Goal: Task Accomplishment & Management: Use online tool/utility

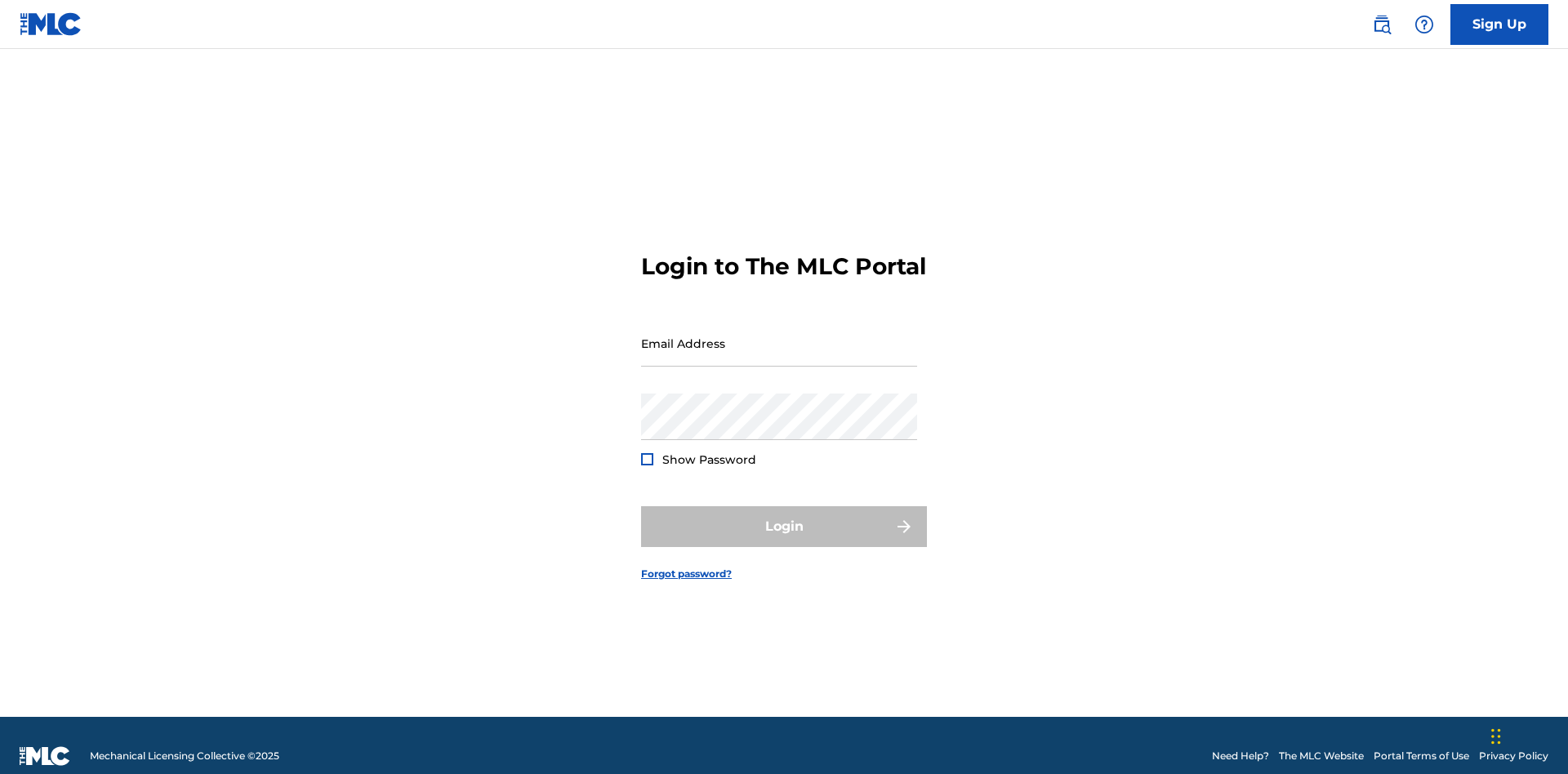
scroll to position [21, 0]
click at [779, 336] on input "Email Address" at bounding box center [779, 343] width 276 height 46
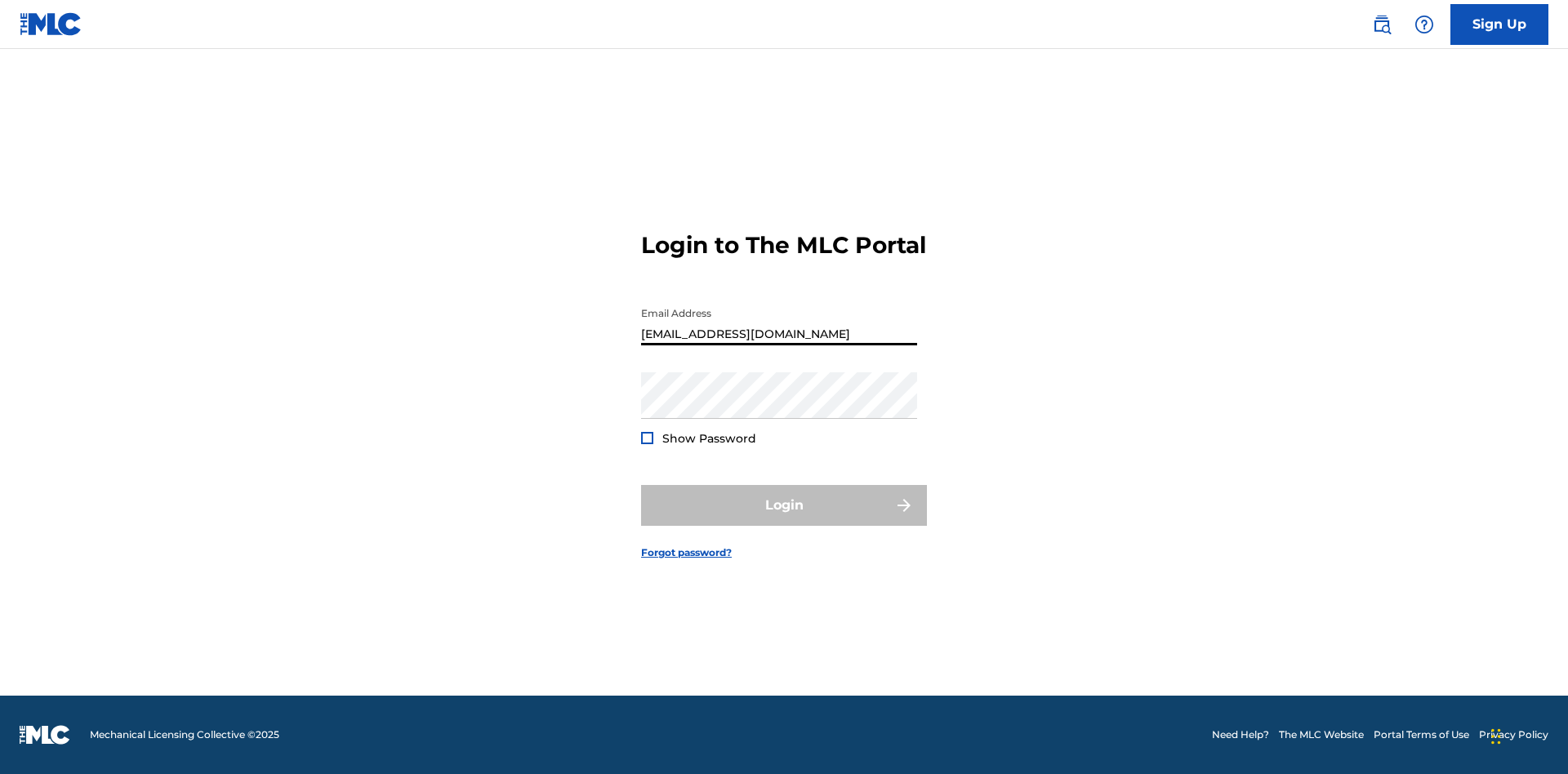
type input "[EMAIL_ADDRESS][DOMAIN_NAME]"
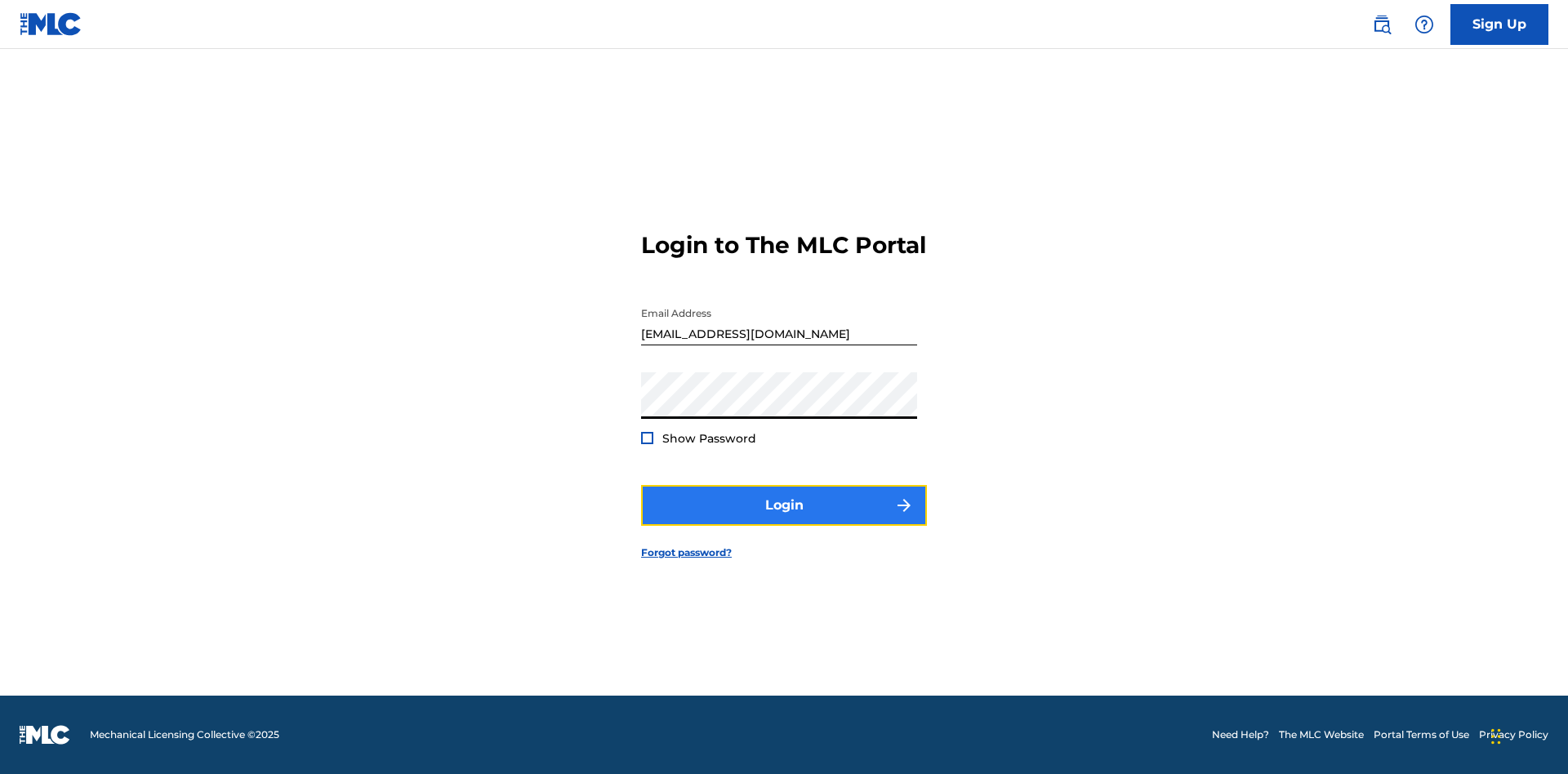
click at [784, 519] on button "Login" at bounding box center [784, 505] width 286 height 41
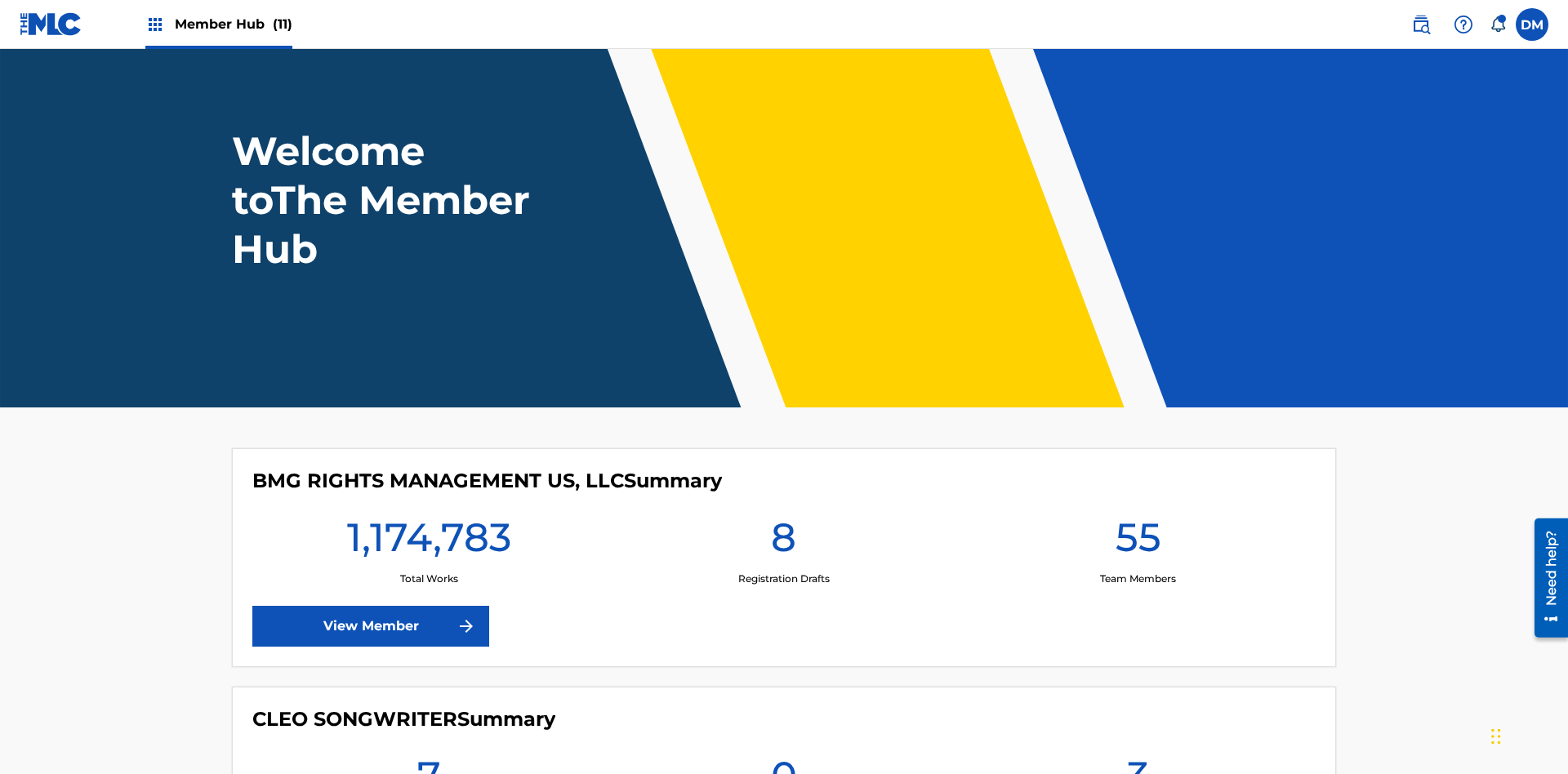
click at [233, 24] on span "Member Hub (11)" at bounding box center [233, 25] width 118 height 19
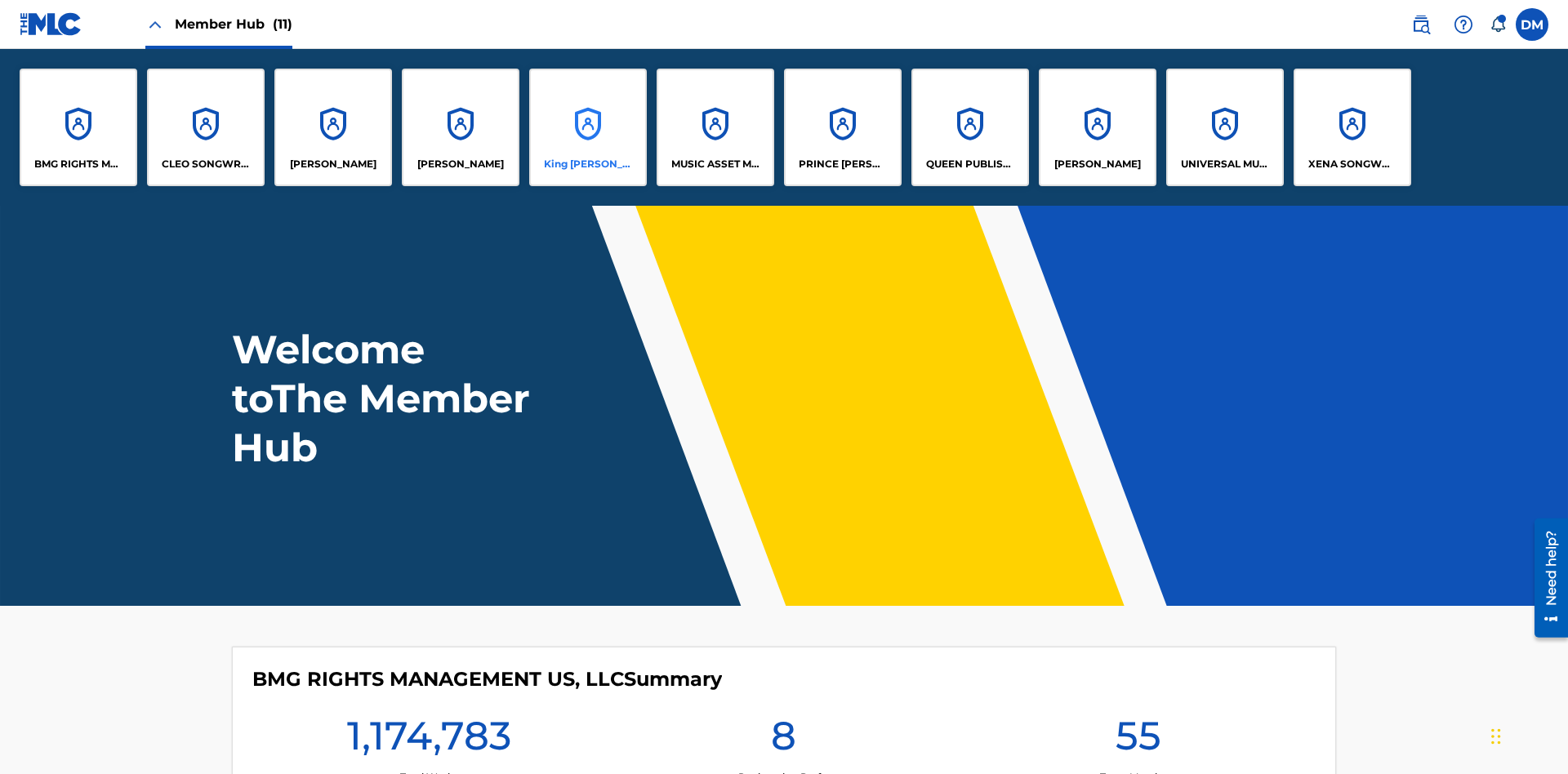
click at [587, 164] on p "King [PERSON_NAME]" at bounding box center [588, 164] width 89 height 15
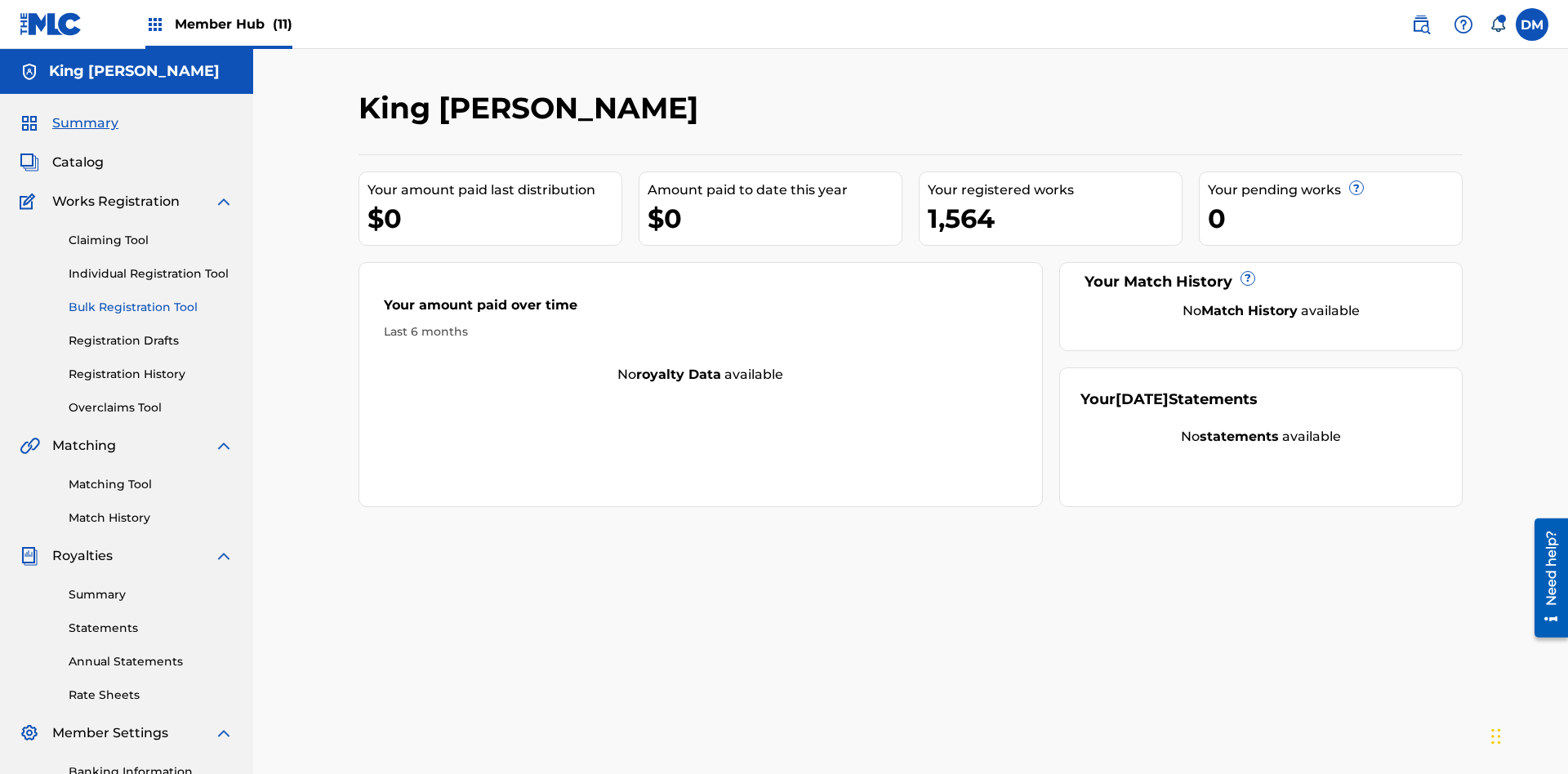
click at [151, 299] on link "Bulk Registration Tool" at bounding box center [151, 308] width 165 height 17
